Goal: Task Accomplishment & Management: Manage account settings

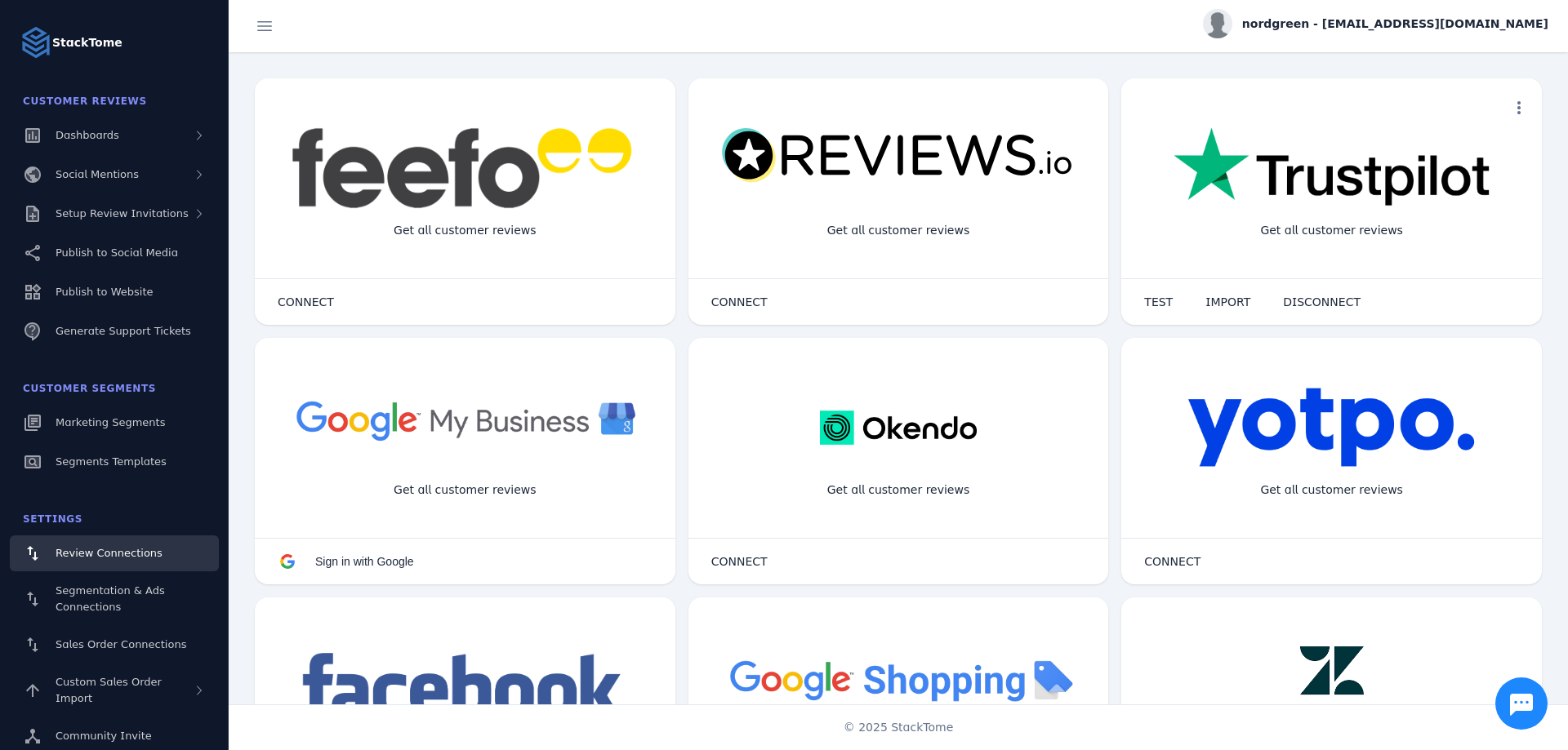
click at [1253, 184] on img at bounding box center [1331, 168] width 316 height 82
click at [1176, 178] on img at bounding box center [1331, 168] width 316 height 82
click at [1184, 183] on img at bounding box center [1331, 168] width 316 height 82
click at [1144, 305] on span "TEST" at bounding box center [1158, 302] width 28 height 11
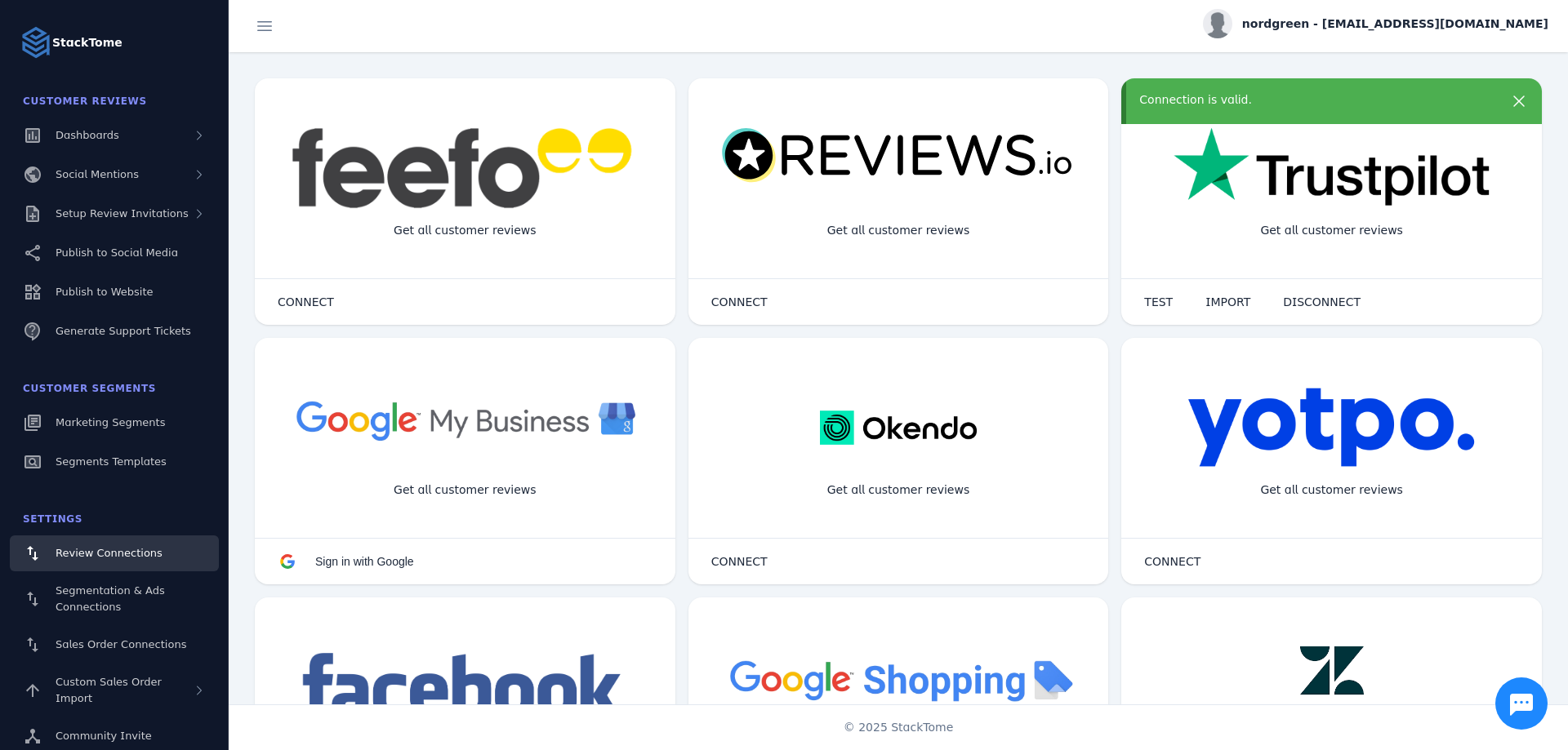
click at [1484, 37] on div "nordgreen - [EMAIL_ADDRESS][DOMAIN_NAME]" at bounding box center [1375, 23] width 345 height 29
click at [1490, 145] on button "Sign out" at bounding box center [1489, 158] width 118 height 39
